Goal: Obtain resource: Download file/media

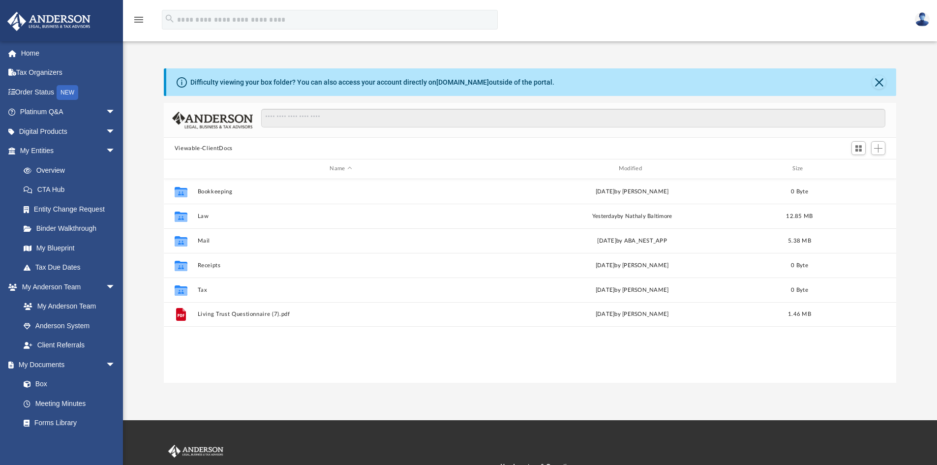
scroll to position [216, 725]
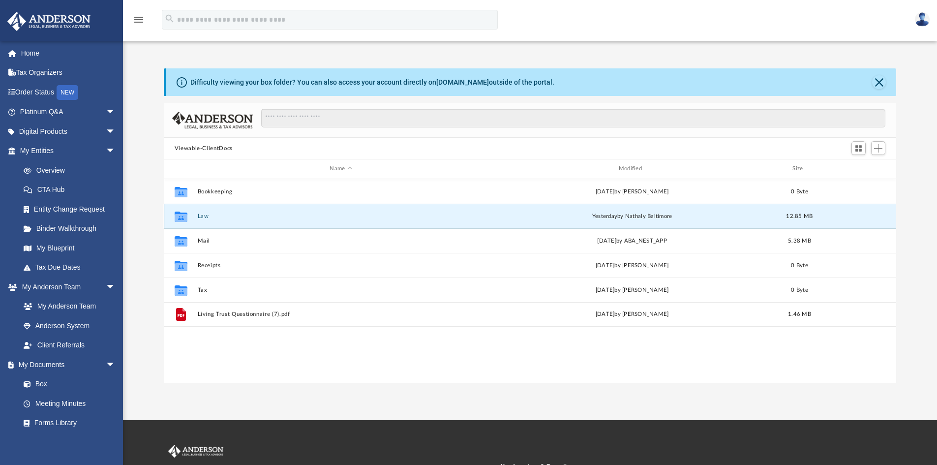
click at [202, 217] on button "Law" at bounding box center [340, 216] width 287 height 6
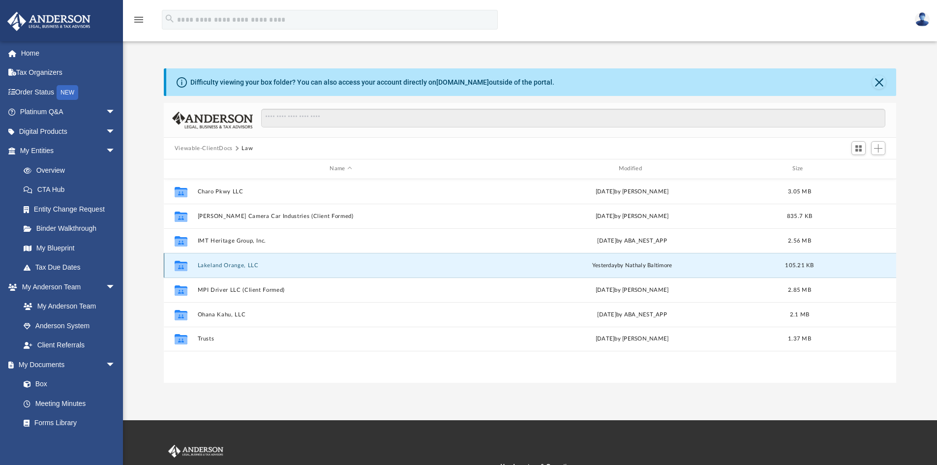
click at [236, 263] on button "Lakeland Orange, LLC" at bounding box center [340, 265] width 287 height 6
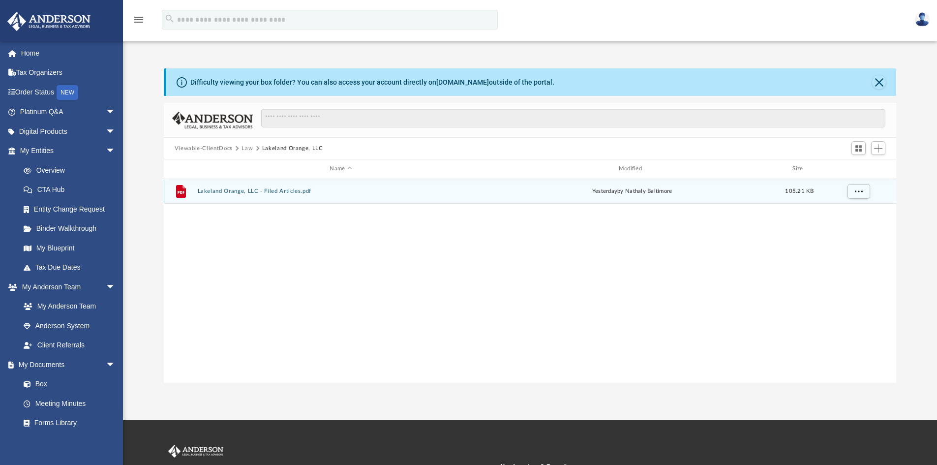
click at [280, 193] on button "Lakeland Orange, LLC - Filed Articles.pdf" at bounding box center [340, 191] width 287 height 6
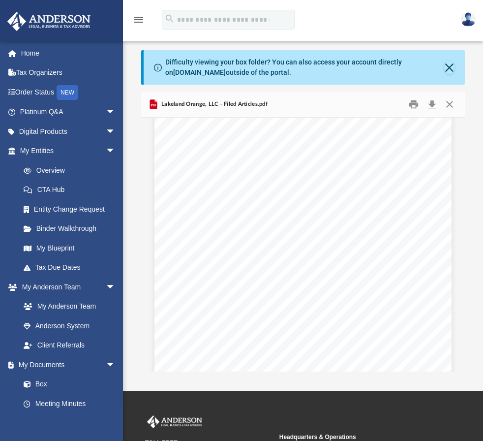
scroll to position [0, 0]
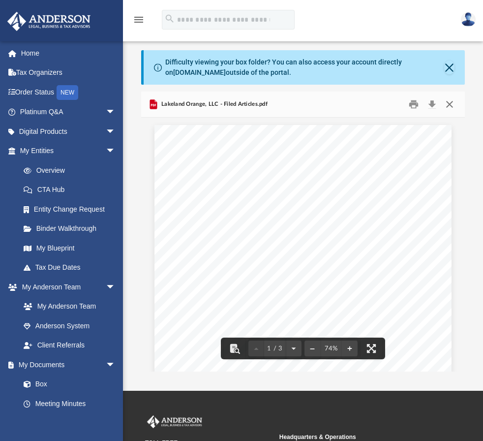
click at [450, 102] on button "Close" at bounding box center [450, 104] width 18 height 15
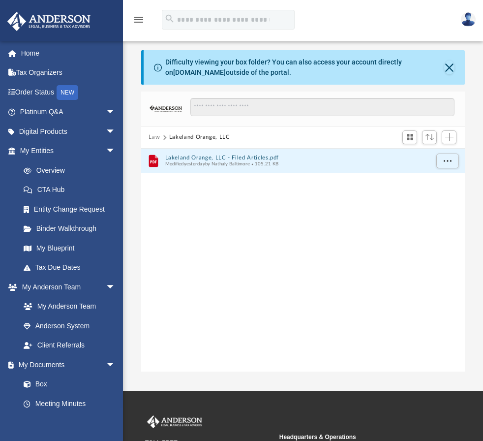
click at [155, 136] on button "Law" at bounding box center [154, 137] width 11 height 9
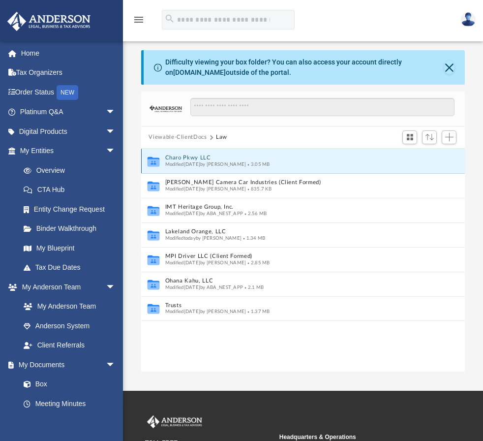
click at [189, 158] on button "Charo Pkwy LLC" at bounding box center [296, 157] width 263 height 6
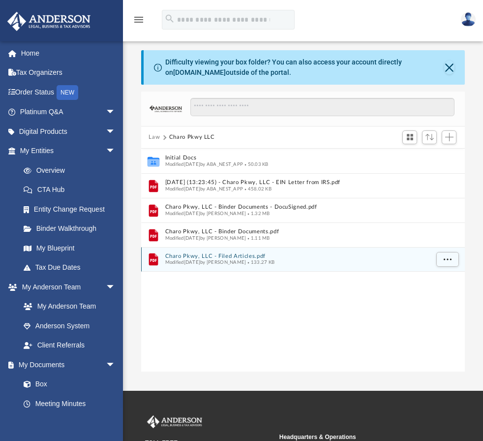
click at [165, 257] on button "Charo Pkwy, LLC - Filed Articles.pdf" at bounding box center [296, 256] width 263 height 6
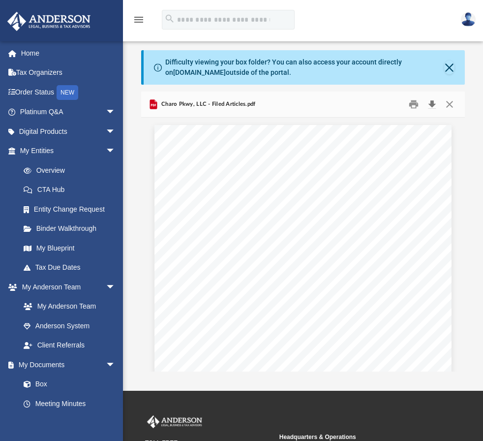
click at [432, 103] on button "Download" at bounding box center [432, 104] width 18 height 15
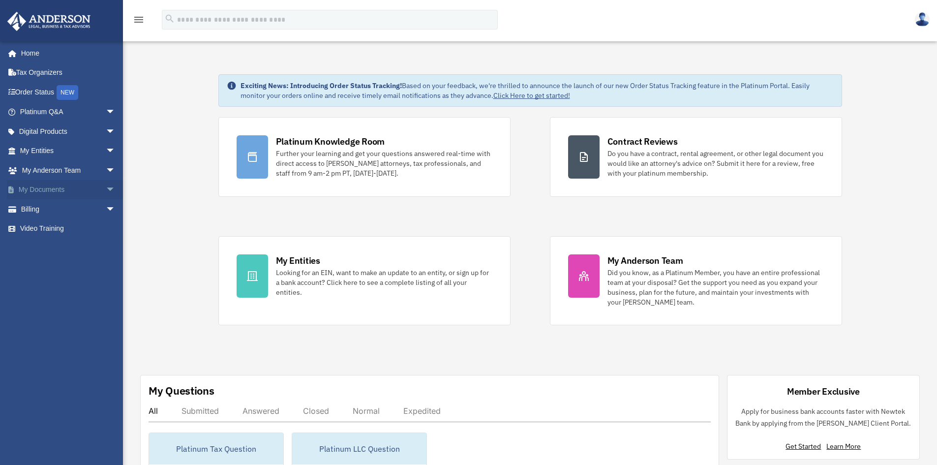
click at [77, 192] on link "My Documents arrow_drop_down" at bounding box center [68, 190] width 123 height 20
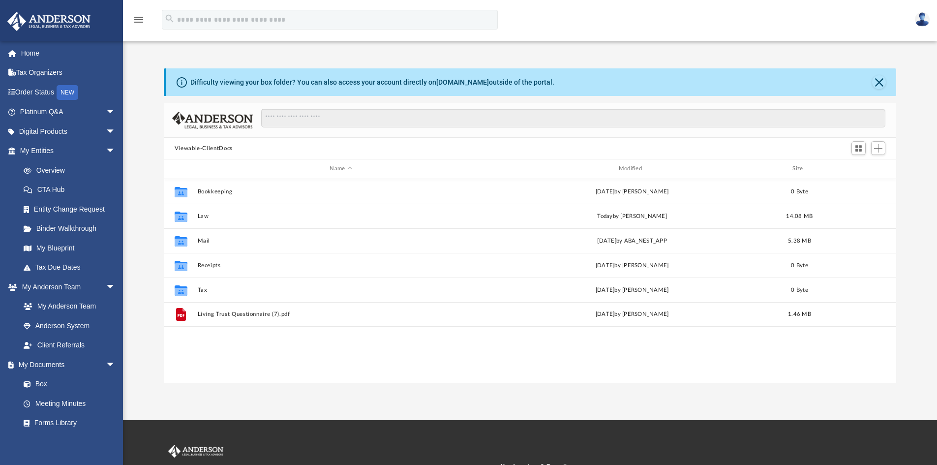
scroll to position [216, 725]
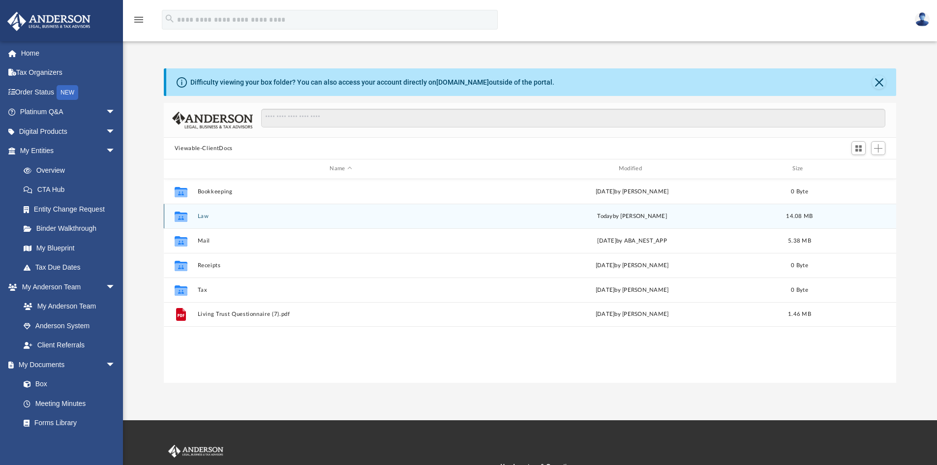
click at [206, 219] on button "Law" at bounding box center [340, 216] width 287 height 6
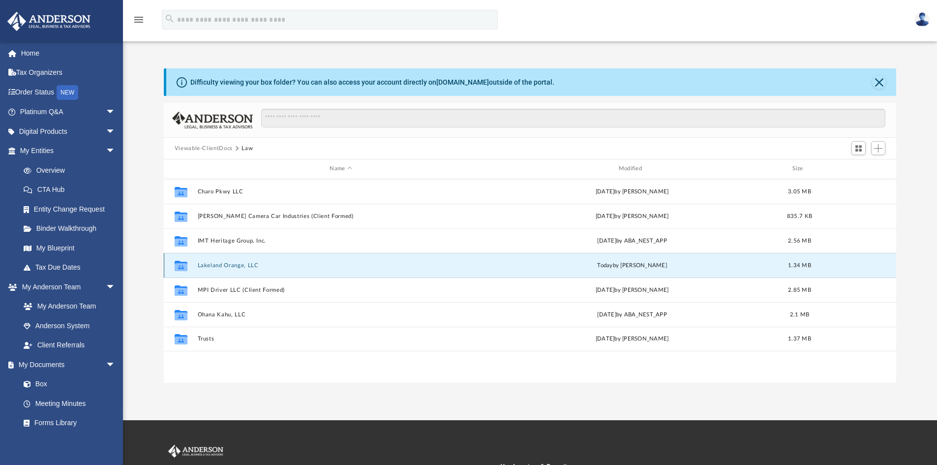
click at [211, 264] on button "Lakeland Orange, LLC" at bounding box center [340, 265] width 287 height 6
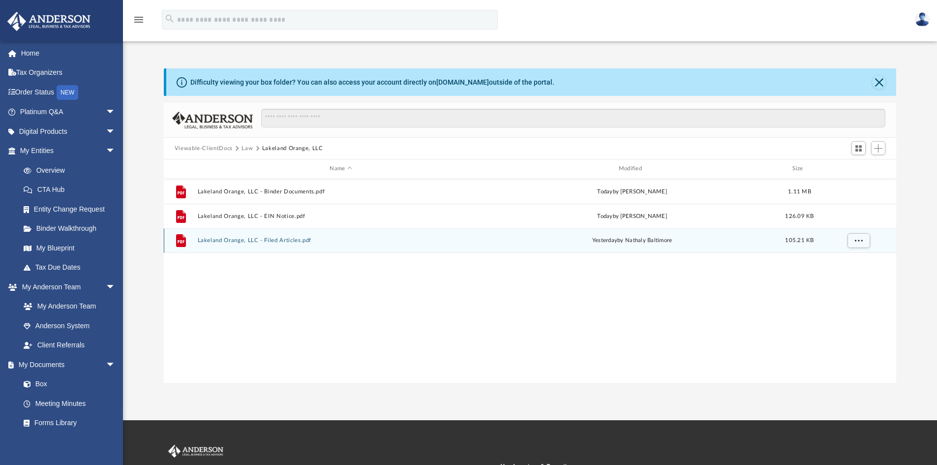
click at [214, 238] on button "Lakeland Orange, LLC - Filed Articles.pdf" at bounding box center [340, 240] width 287 height 6
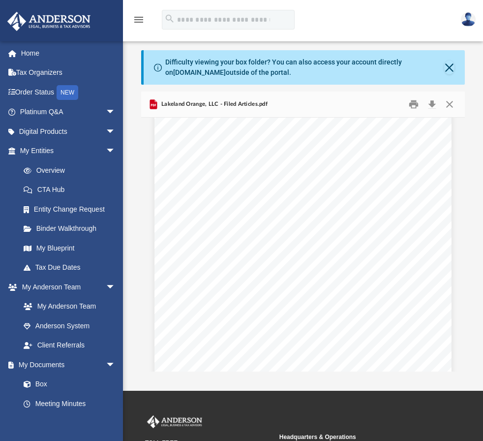
scroll to position [944, 0]
